Goal: Obtain resource: Obtain resource

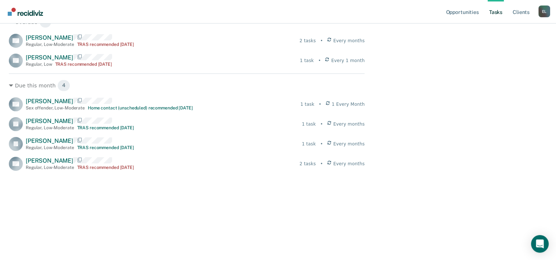
scroll to position [135, 0]
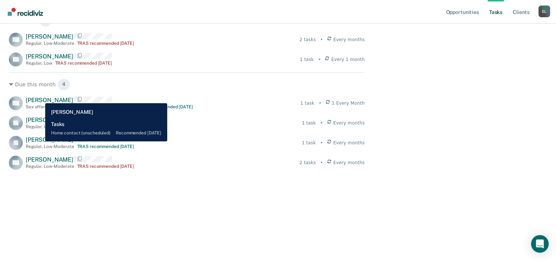
click at [40, 98] on span "[PERSON_NAME]" at bounding box center [49, 100] width 47 height 7
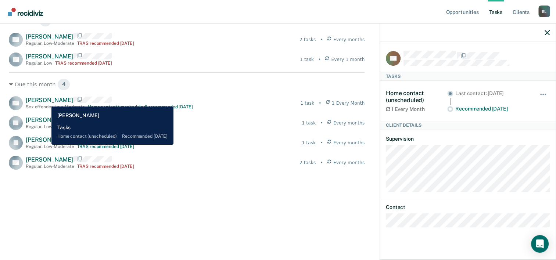
click at [46, 101] on span "[PERSON_NAME]" at bounding box center [49, 100] width 47 height 7
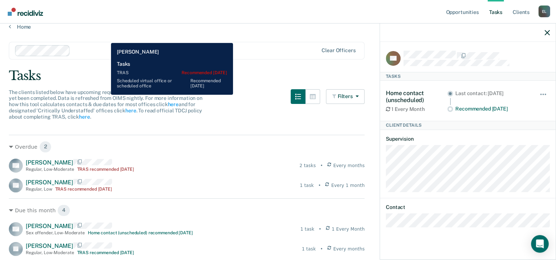
scroll to position [0, 0]
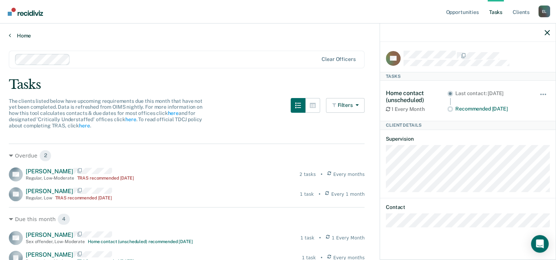
click at [29, 35] on link "Home" at bounding box center [278, 35] width 538 height 7
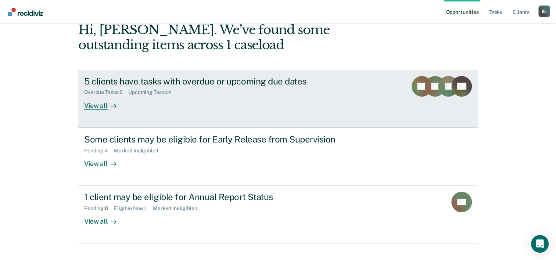
scroll to position [52, 0]
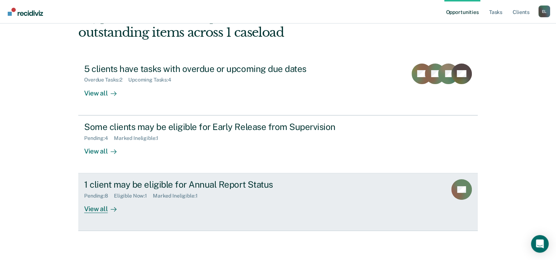
click at [105, 208] on div "View all" at bounding box center [104, 206] width 41 height 14
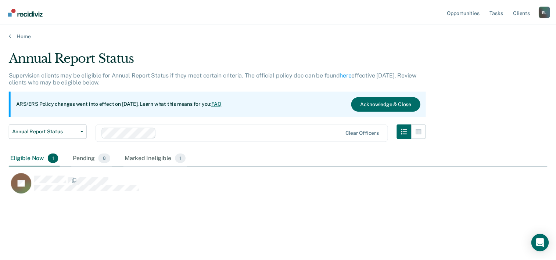
scroll to position [148, 538]
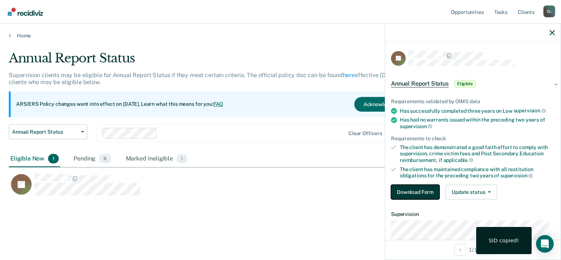
click at [423, 192] on button "Download Form" at bounding box center [415, 192] width 49 height 15
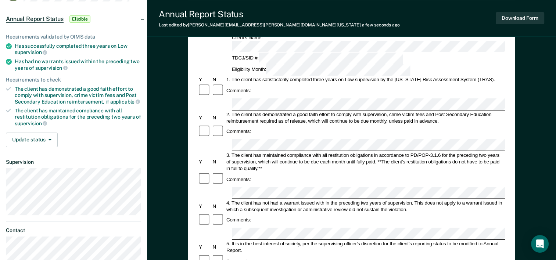
scroll to position [65, 0]
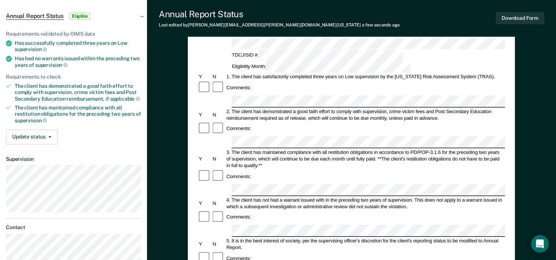
click at [252, 197] on div "4. The client has not had a warrant issued with in the preceding two years of s…" at bounding box center [365, 203] width 280 height 13
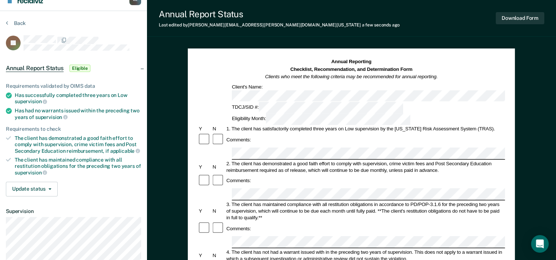
scroll to position [0, 0]
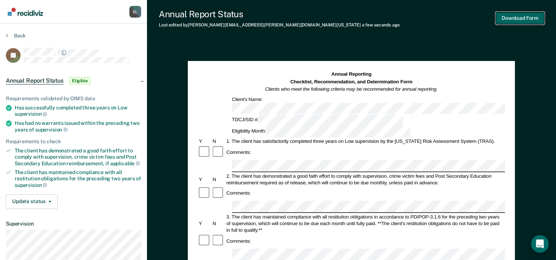
click at [515, 17] on button "Download Form" at bounding box center [520, 18] width 49 height 12
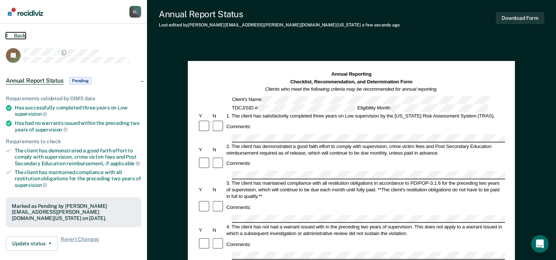
click at [12, 36] on button "Back" at bounding box center [16, 35] width 20 height 7
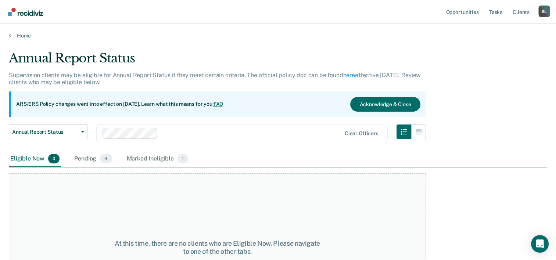
click at [19, 43] on main "Annual Report Status Supervision clients may be eligible for Annual Report Stat…" at bounding box center [278, 148] width 556 height 219
click at [23, 39] on main "Annual Report Status Supervision clients may be eligible for Annual Report Stat…" at bounding box center [278, 148] width 556 height 219
click at [10, 32] on icon at bounding box center [10, 35] width 2 height 6
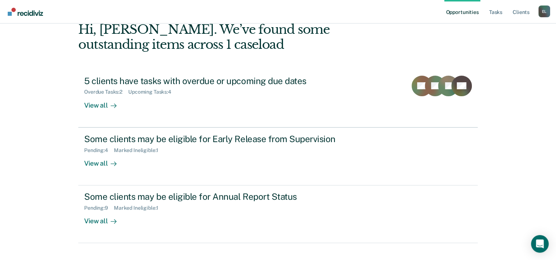
scroll to position [52, 0]
